Goal: Transaction & Acquisition: Purchase product/service

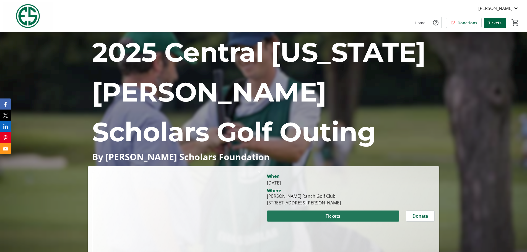
click at [330, 213] on span "Tickets" at bounding box center [333, 216] width 15 height 7
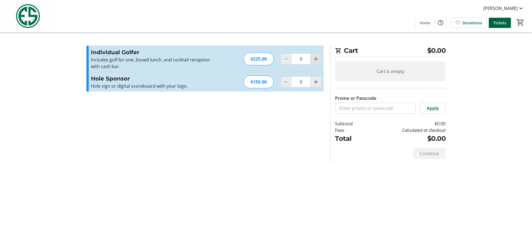
click at [316, 56] on mat-icon "Increment by one" at bounding box center [315, 59] width 7 height 7
type input "1"
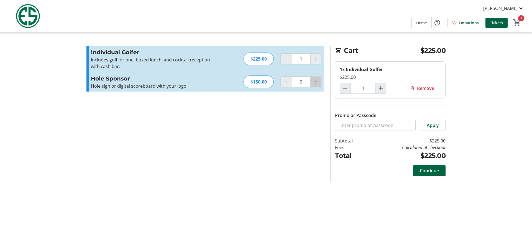
click at [315, 80] on mat-icon "Increment by one" at bounding box center [315, 82] width 7 height 7
type input "1"
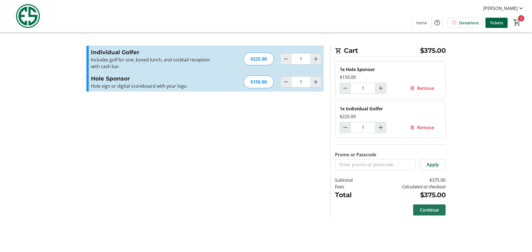
click at [431, 211] on span "Continue" at bounding box center [429, 210] width 19 height 7
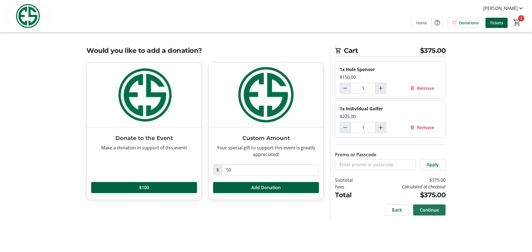
click at [433, 211] on span "Continue" at bounding box center [429, 210] width 19 height 7
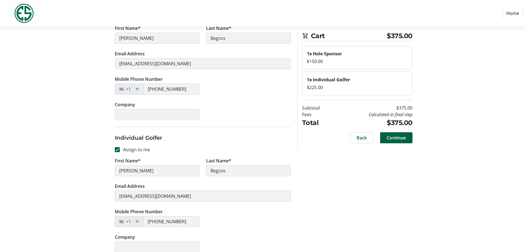
scroll to position [98, 0]
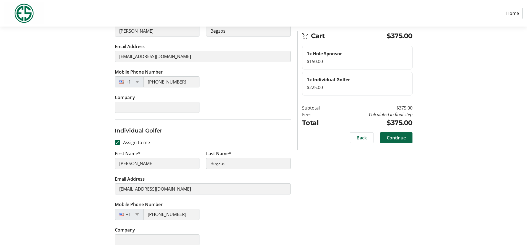
click at [397, 136] on span "Continue" at bounding box center [396, 138] width 19 height 7
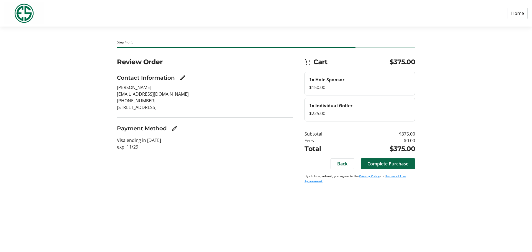
click at [384, 161] on span "Complete Purchase" at bounding box center [387, 164] width 41 height 7
